Goal: Task Accomplishment & Management: Use online tool/utility

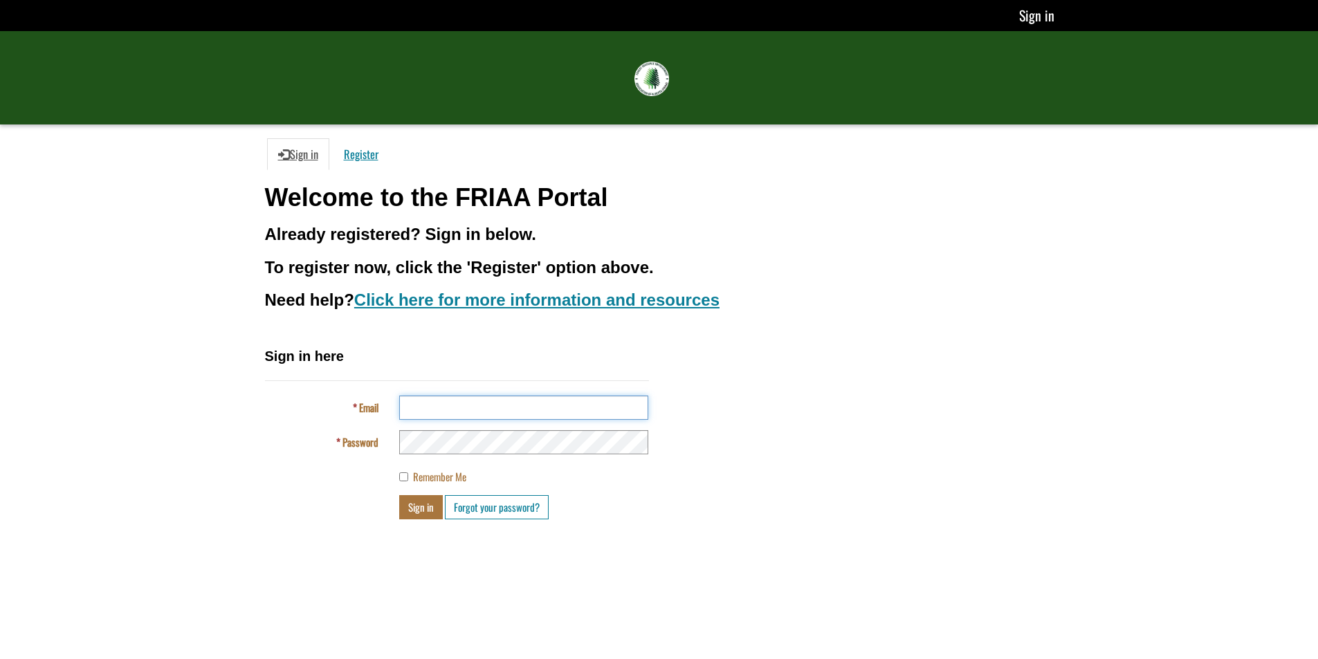
click at [506, 412] on input "Email" at bounding box center [523, 408] width 249 height 24
type input "**********"
click at [399, 495] on button "Sign in" at bounding box center [421, 507] width 44 height 24
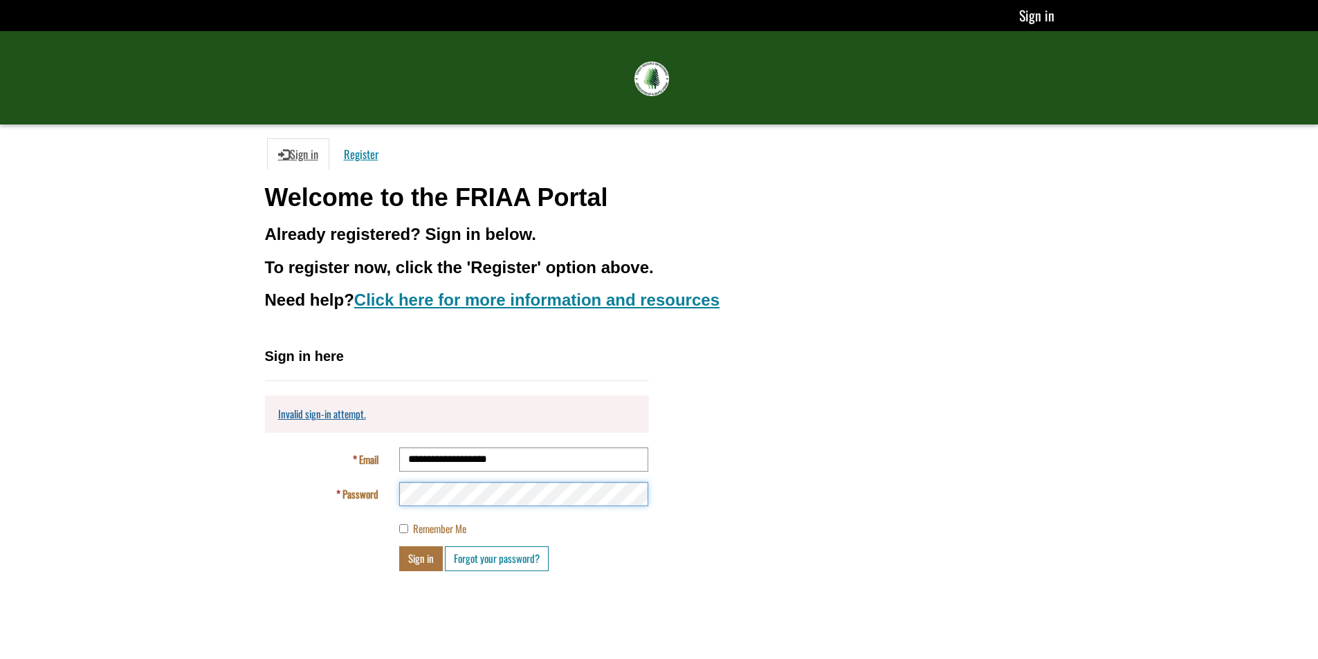
click at [399, 546] on button "Sign in" at bounding box center [421, 558] width 44 height 24
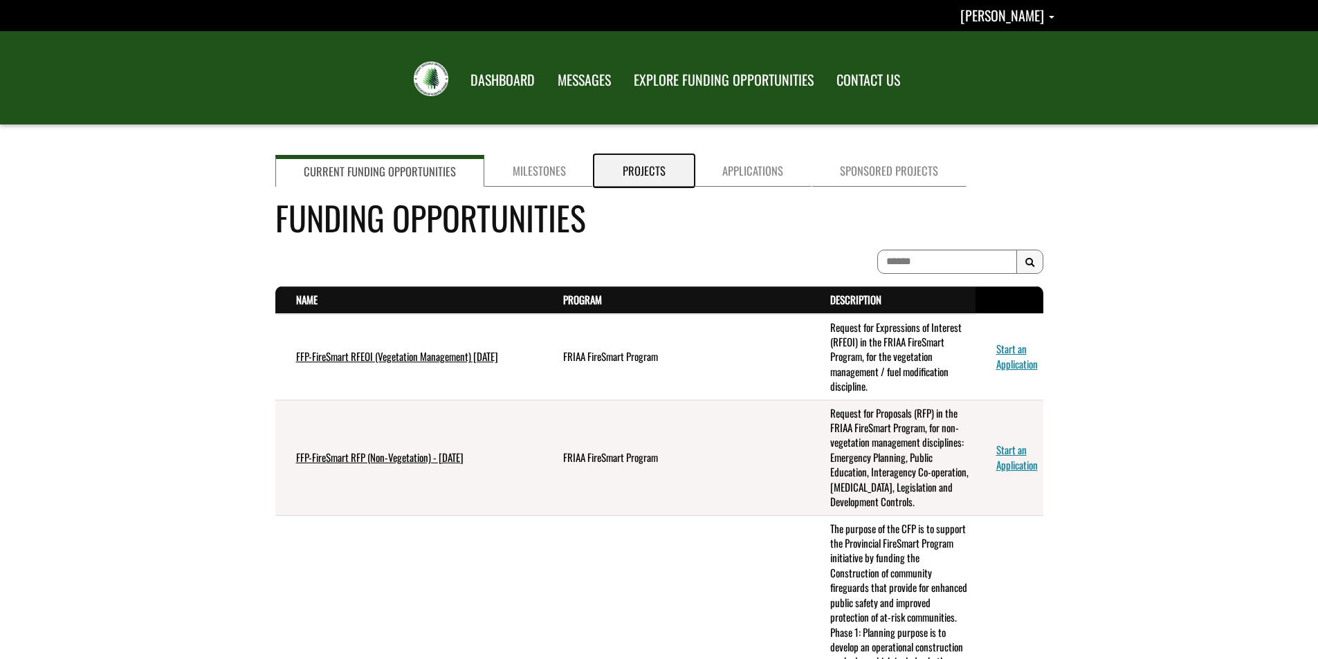
click at [632, 172] on link "Projects" at bounding box center [644, 171] width 100 height 32
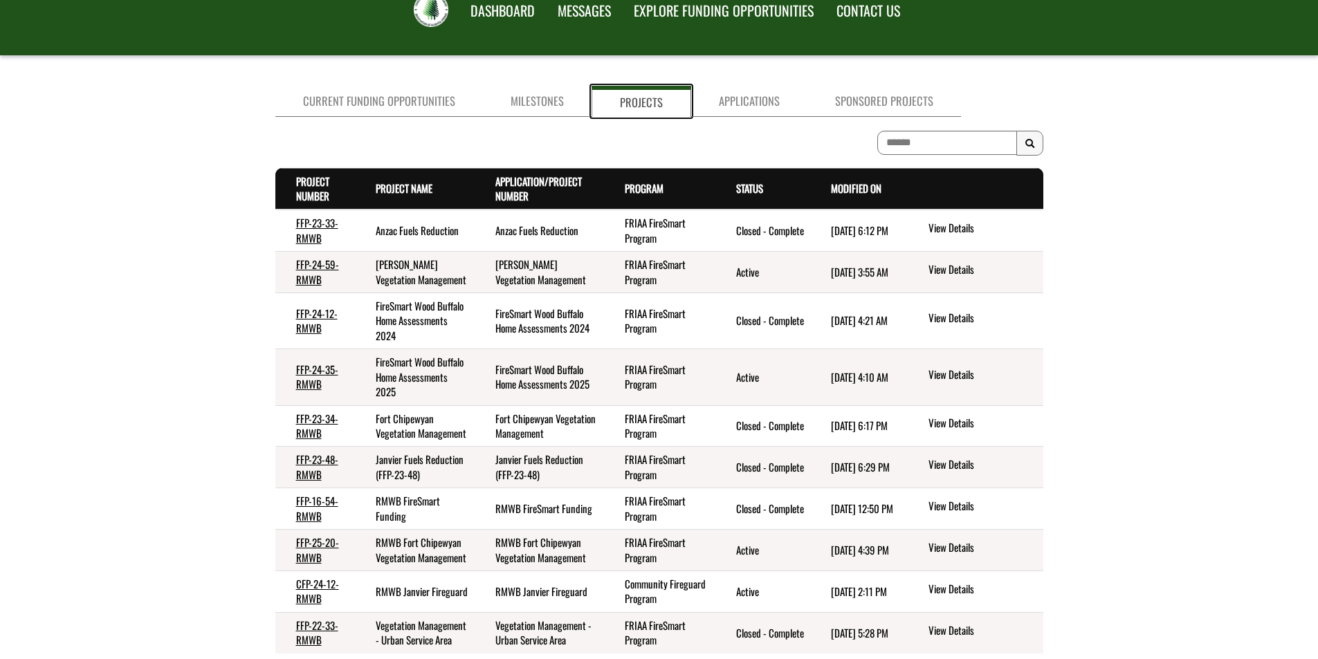
scroll to position [138, 0]
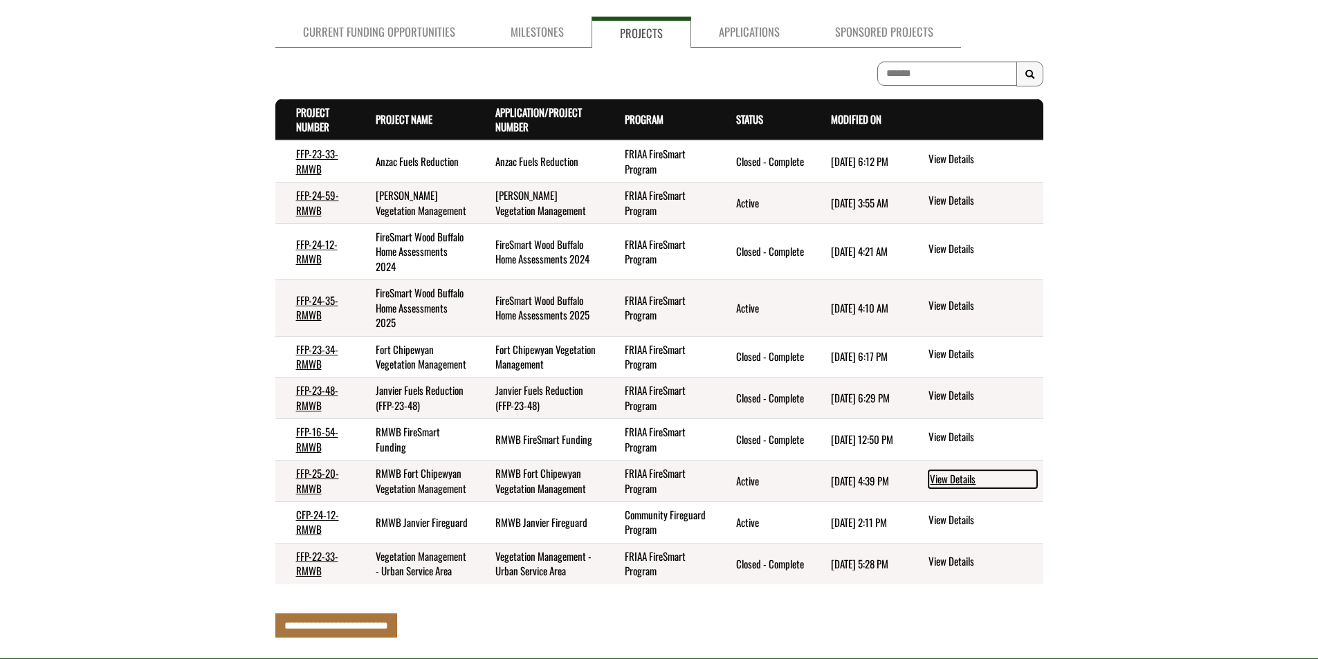
click at [933, 488] on link "View Details" at bounding box center [982, 479] width 109 height 18
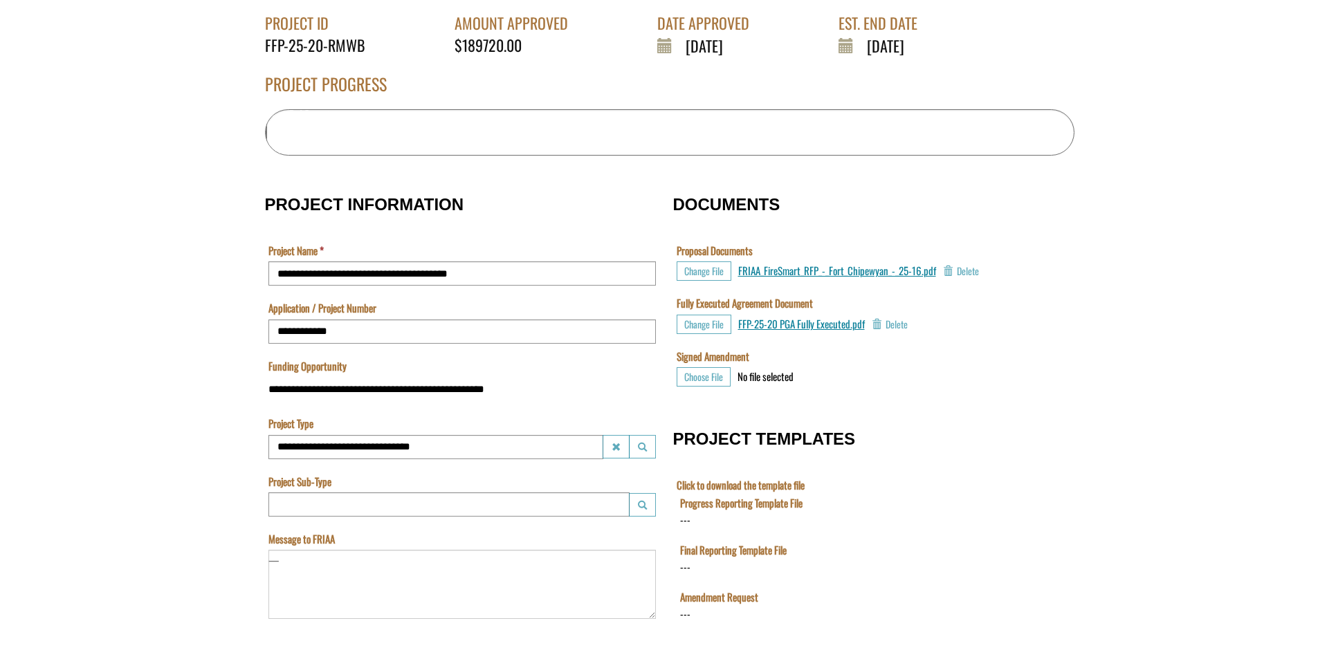
scroll to position [233, 0]
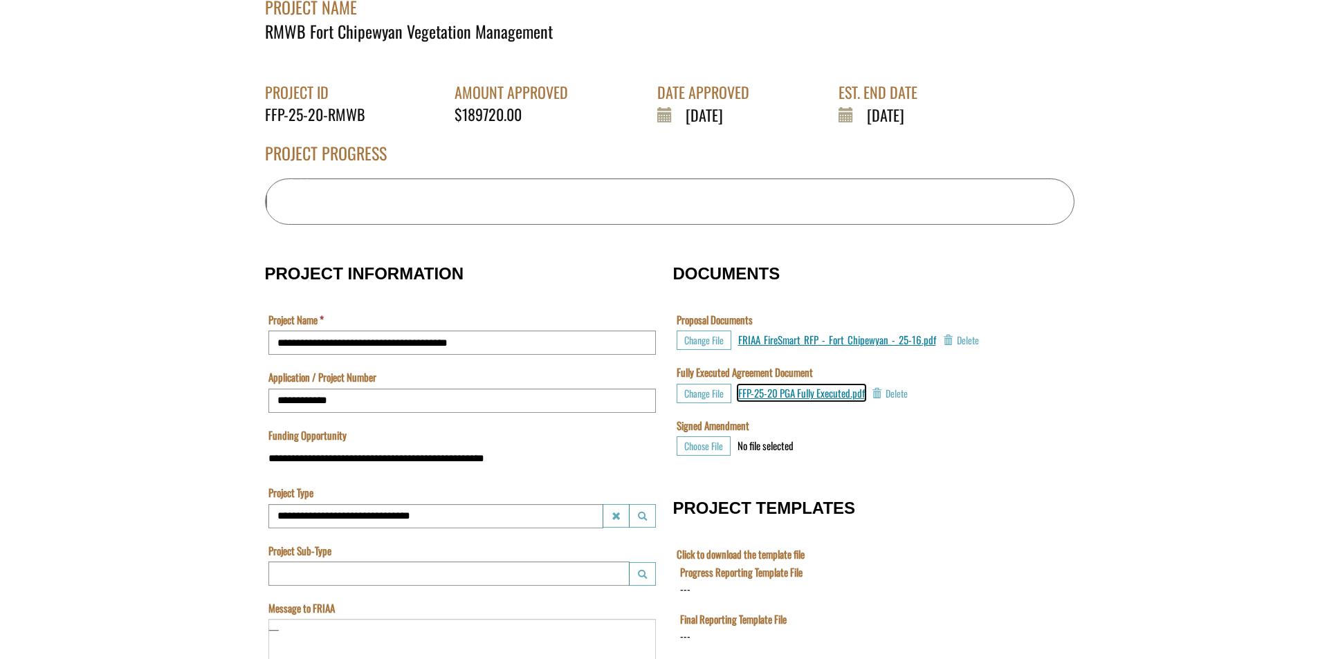
click at [817, 394] on span "FFP-25-20 PGA Fully Executed.pdf" at bounding box center [801, 392] width 127 height 15
